Goal: Task Accomplishment & Management: Use online tool/utility

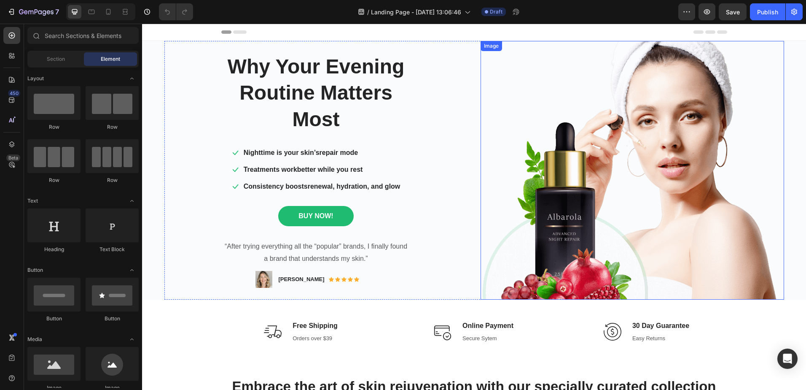
click at [589, 194] on img at bounding box center [633, 170] width 304 height 258
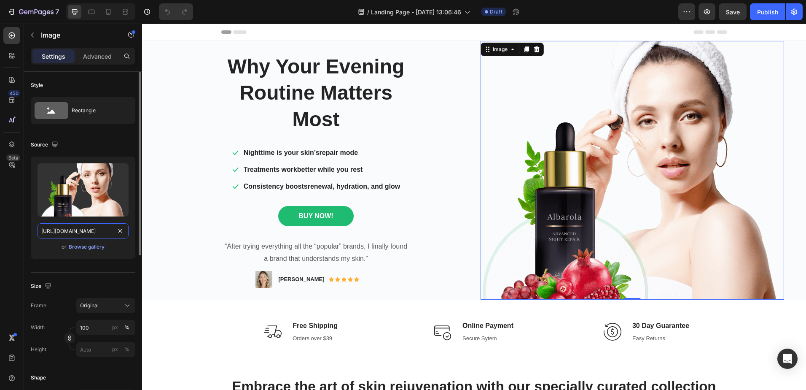
click at [92, 232] on input "https://ucarecdn.com/2e1679a0-0338-40ac-a4d4-a19347728a58/-/format/auto/-/previ…" at bounding box center [83, 230] width 91 height 15
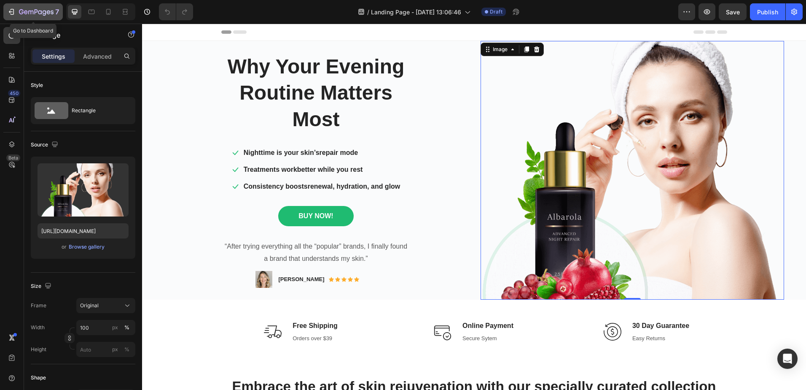
click at [39, 8] on div "7" at bounding box center [39, 12] width 40 height 10
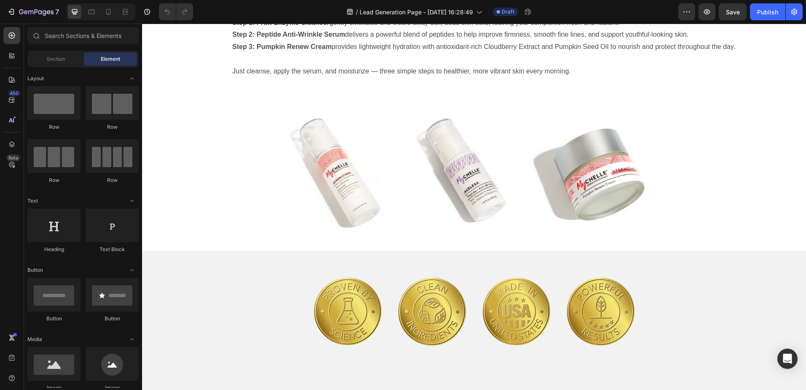
scroll to position [801, 0]
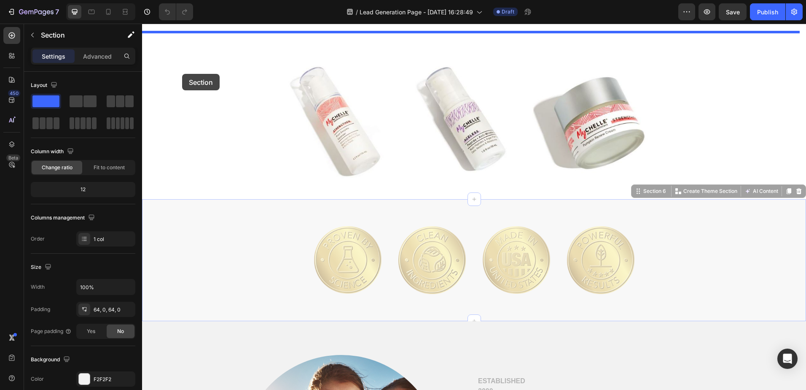
drag, startPoint x: 166, startPoint y: 222, endPoint x: 182, endPoint y: 74, distance: 148.9
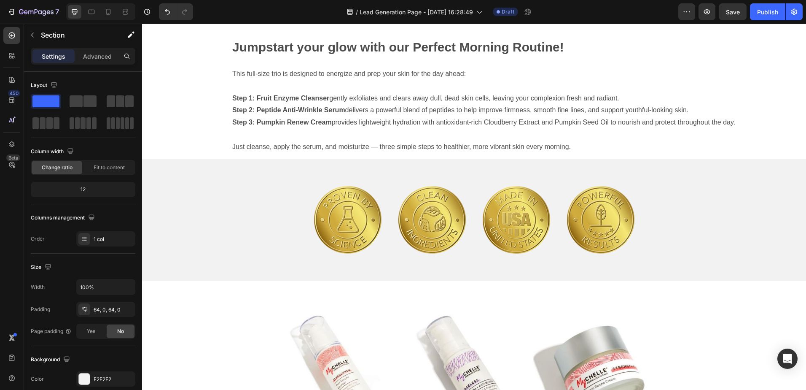
scroll to position [675, 0]
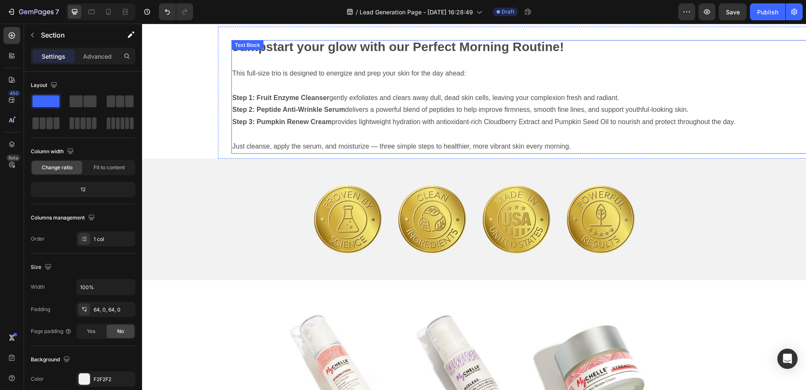
click at [412, 117] on p "Step 3: Pumpkin Renew Cream provides lightweight hydration with antioxidant-ric…" at bounding box center [526, 122] width 588 height 12
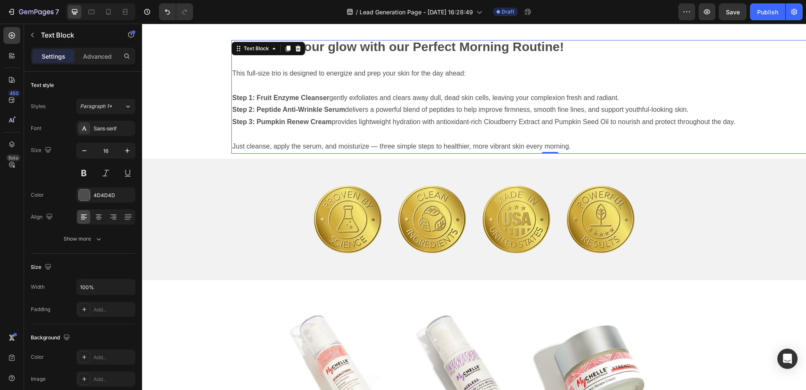
click at [190, 85] on section "Jumpstart your glow with our Perfect Morning Routine! This full-size trio is de…" at bounding box center [474, 93] width 664 height 132
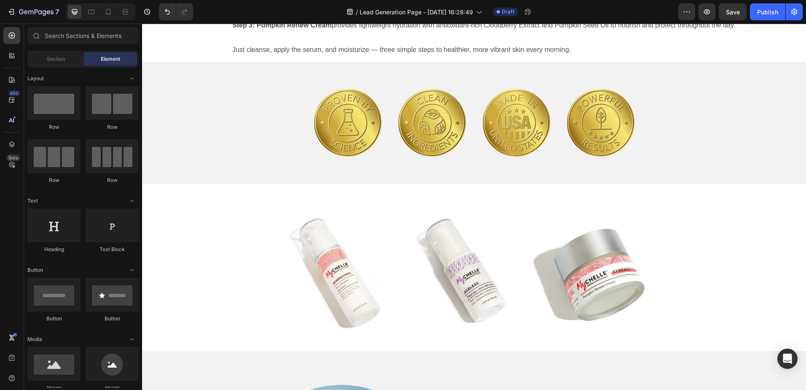
scroll to position [904, 0]
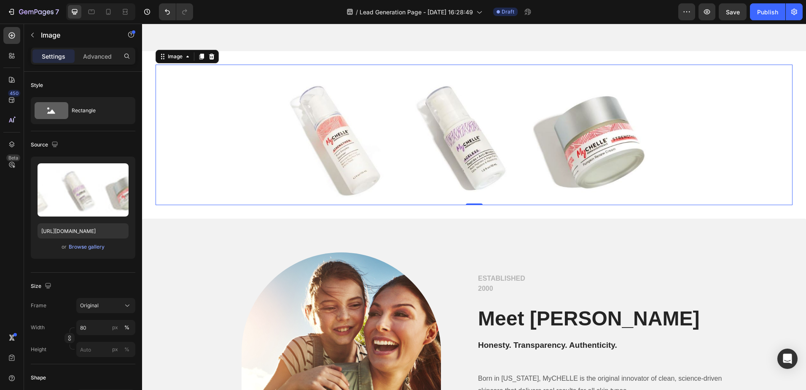
click at [345, 151] on img at bounding box center [474, 135] width 510 height 140
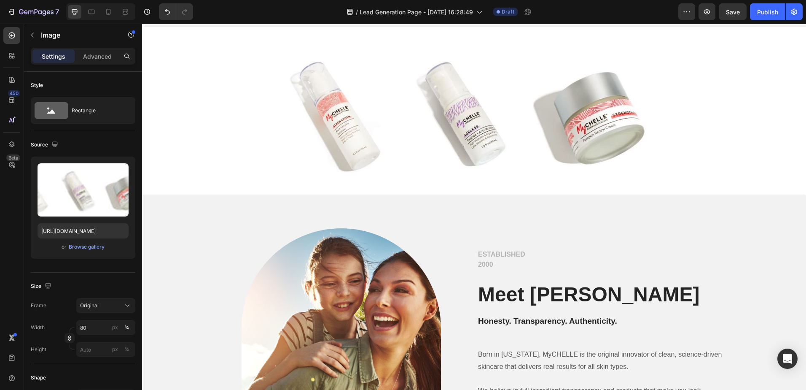
scroll to position [970, 0]
